Goal: Obtain resource: Obtain resource

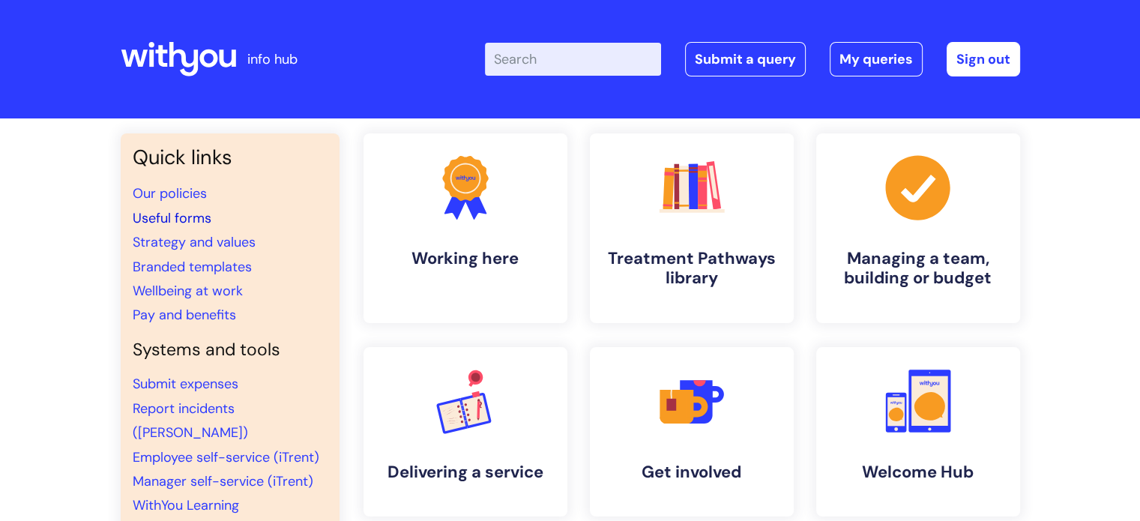
click at [179, 218] on link "Useful forms" at bounding box center [172, 218] width 79 height 18
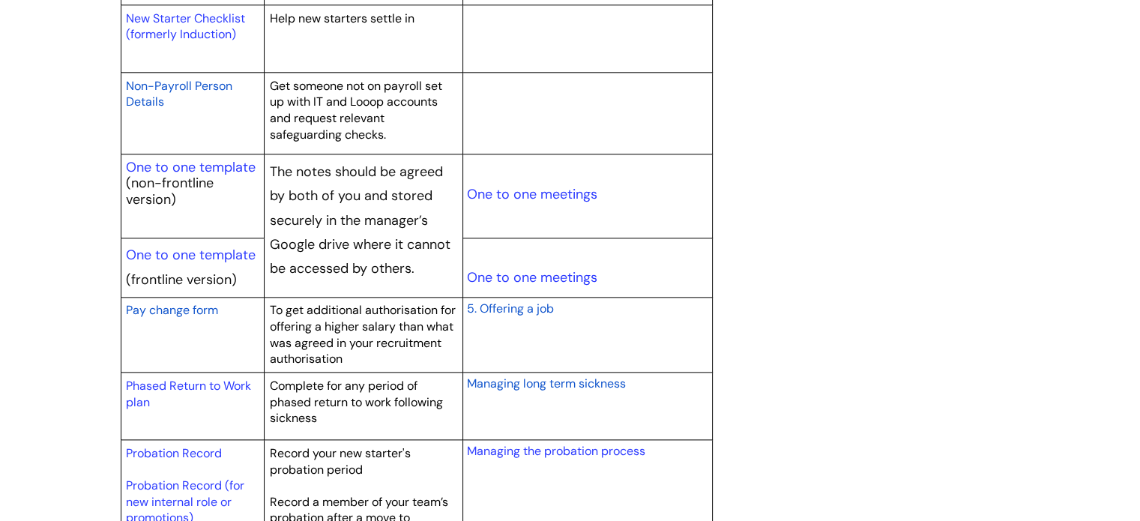
scroll to position [1747, 0]
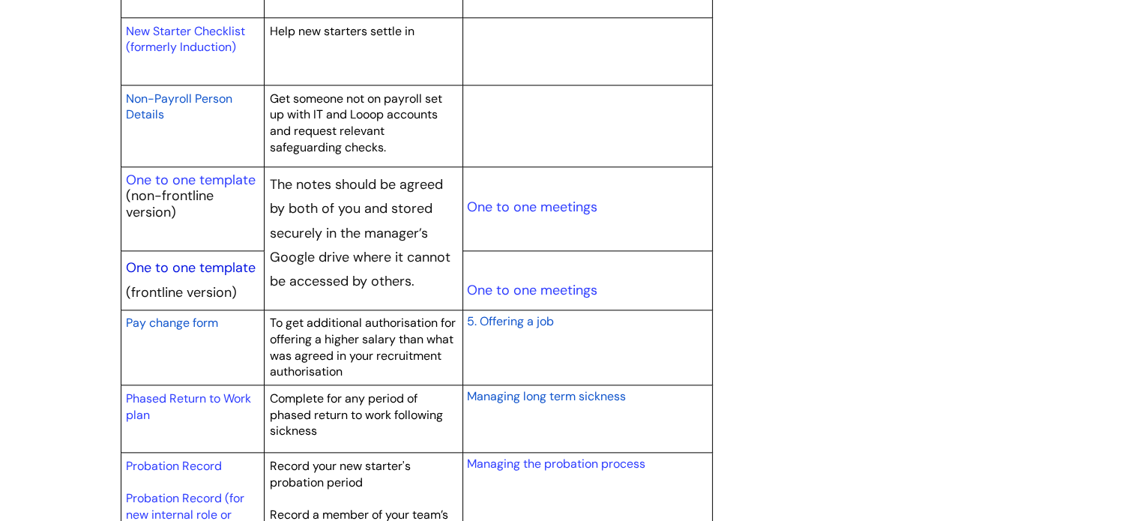
click at [220, 271] on link "One to one template" at bounding box center [191, 268] width 130 height 18
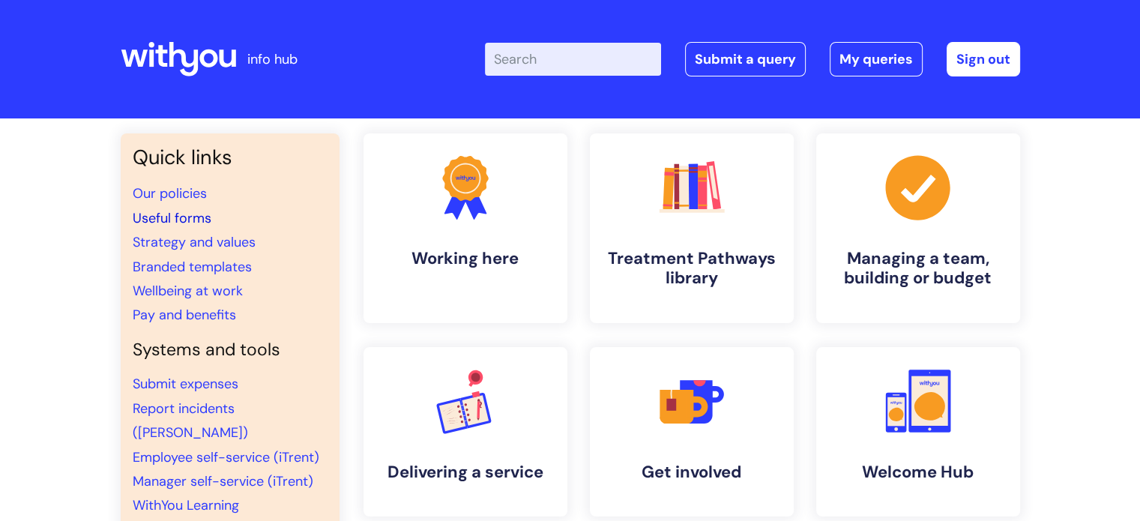
click at [180, 223] on link "Useful forms" at bounding box center [172, 218] width 79 height 18
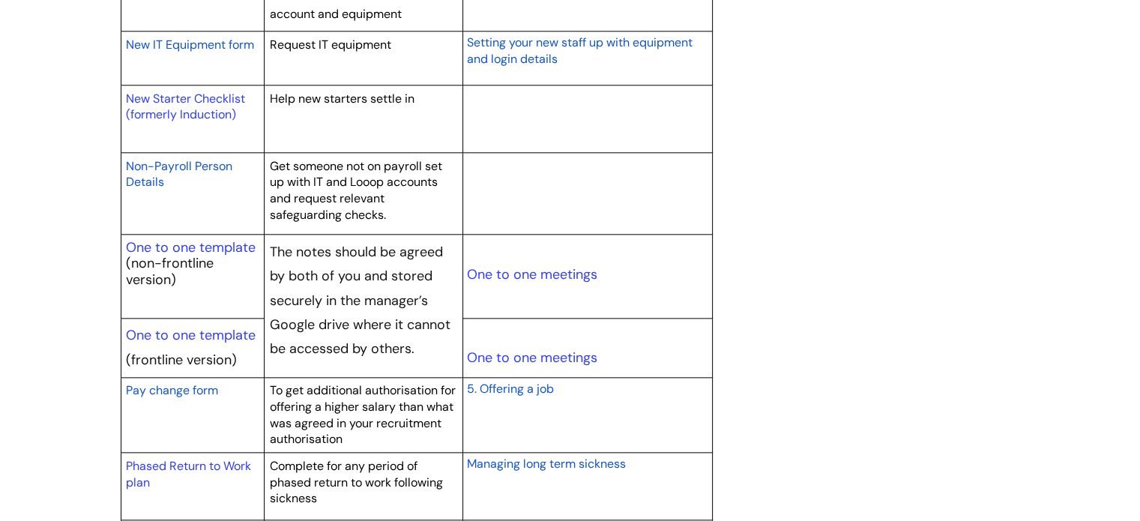
scroll to position [1684, 0]
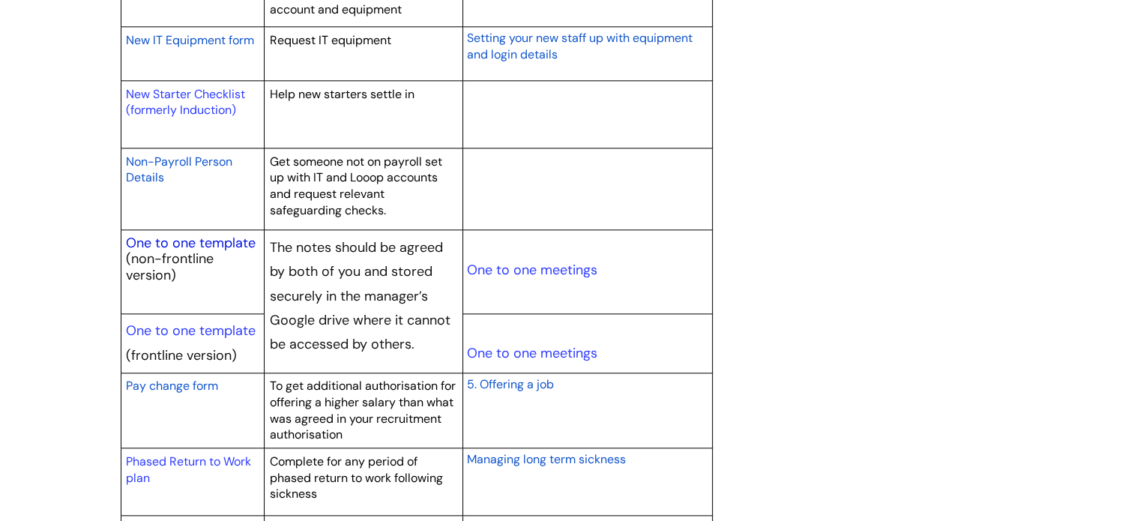
click at [235, 239] on link "One to one template" at bounding box center [191, 243] width 130 height 18
